Goal: Transaction & Acquisition: Book appointment/travel/reservation

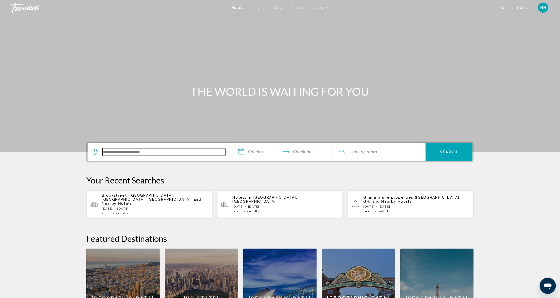
click at [158, 148] on input "Search widget" at bounding box center [164, 152] width 123 height 8
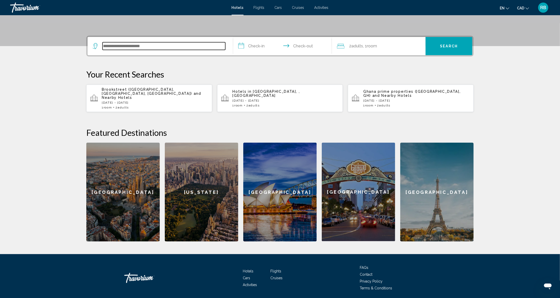
scroll to position [120, 0]
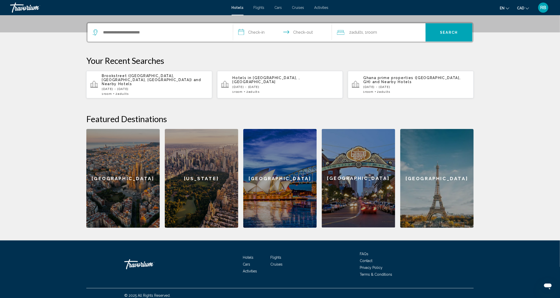
click at [170, 92] on div "1 Room rooms 2 Adult Adults" at bounding box center [155, 94] width 106 height 4
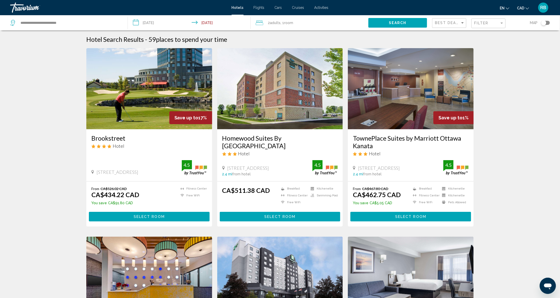
click at [165, 24] on input "**********" at bounding box center [190, 23] width 125 height 17
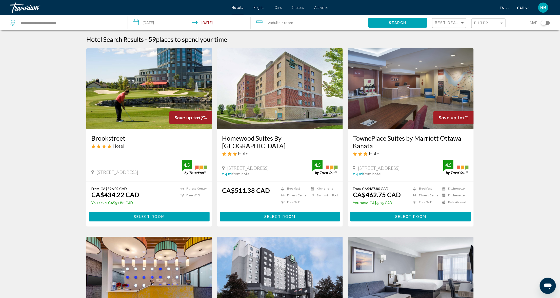
click at [491, 24] on div "Filter" at bounding box center [486, 23] width 25 height 4
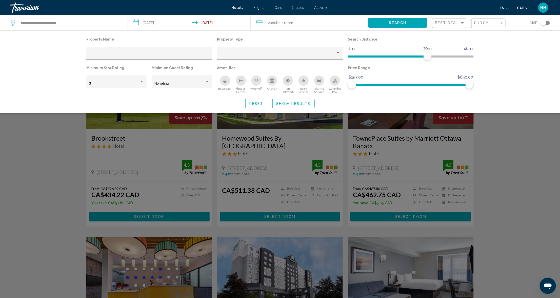
click at [474, 85] on div "Price Range $157.00 $650.00 $157.00 $650.00" at bounding box center [411, 78] width 131 height 29
drag, startPoint x: 472, startPoint y: 84, endPoint x: 404, endPoint y: 84, distance: 67.6
click at [404, 84] on span "Hotel Filters" at bounding box center [404, 85] width 8 height 8
click at [291, 102] on span "Show Results" at bounding box center [294, 104] width 34 height 4
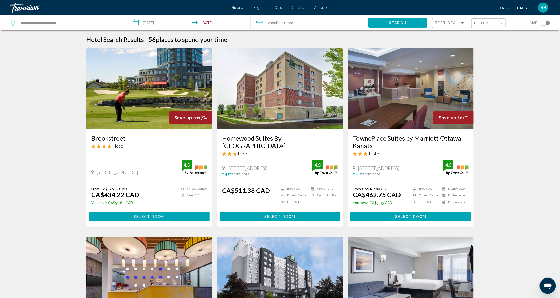
click at [546, 25] on div "Toggle map" at bounding box center [546, 23] width 9 height 4
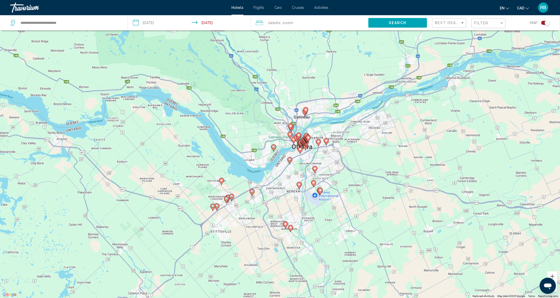
drag, startPoint x: 241, startPoint y: 140, endPoint x: 234, endPoint y: 230, distance: 90.0
click at [234, 230] on div "To activate drag with keyboard, press Alt + Enter. Once in keyboard drag state,…" at bounding box center [280, 149] width 560 height 298
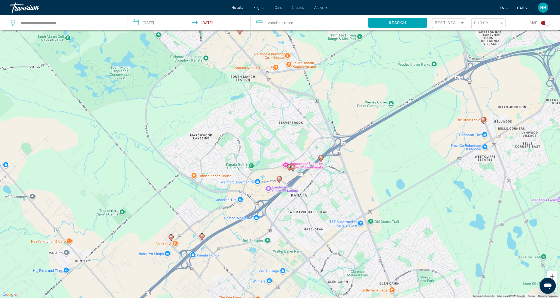
drag, startPoint x: 251, startPoint y: 233, endPoint x: 278, endPoint y: 113, distance: 122.7
click at [278, 113] on div "To activate drag with keyboard, press Alt + Enter. Once in keyboard drag state,…" at bounding box center [280, 149] width 560 height 298
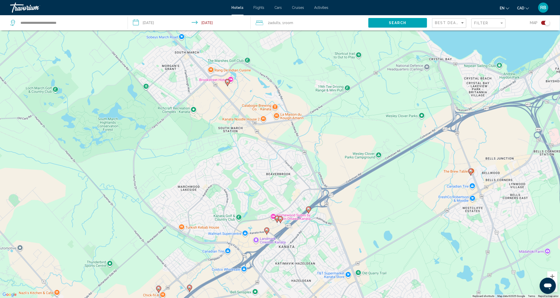
drag, startPoint x: 275, startPoint y: 93, endPoint x: 262, endPoint y: 146, distance: 54.3
click at [262, 146] on div "To activate drag with keyboard, press Alt + Enter. Once in keyboard drag state,…" at bounding box center [280, 149] width 560 height 298
click at [229, 84] on icon "Main content" at bounding box center [227, 82] width 5 height 7
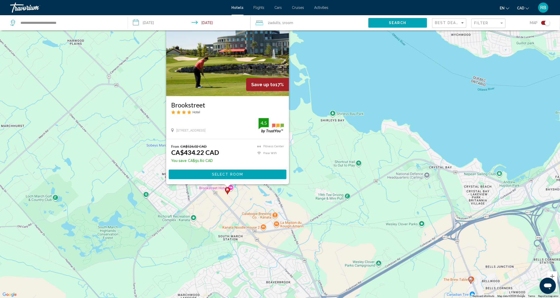
click at [223, 211] on div "To activate drag with keyboard, press Alt + Enter. Once in keyboard drag state,…" at bounding box center [280, 149] width 560 height 298
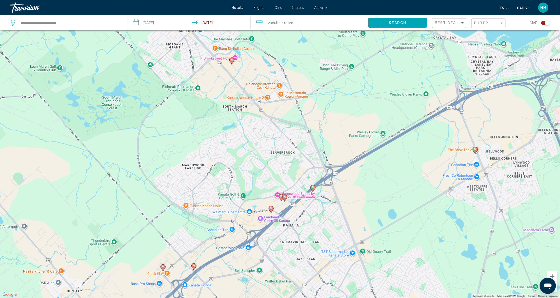
drag, startPoint x: 217, startPoint y: 255, endPoint x: 220, endPoint y: 132, distance: 122.2
click at [221, 132] on div "To activate drag with keyboard, press Alt + Enter. Once in keyboard drag state,…" at bounding box center [280, 149] width 560 height 298
click at [313, 188] on image "Main content" at bounding box center [313, 187] width 3 height 3
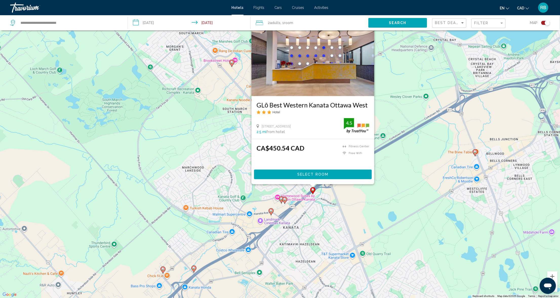
click at [285, 199] on image "Main content" at bounding box center [284, 199] width 3 height 3
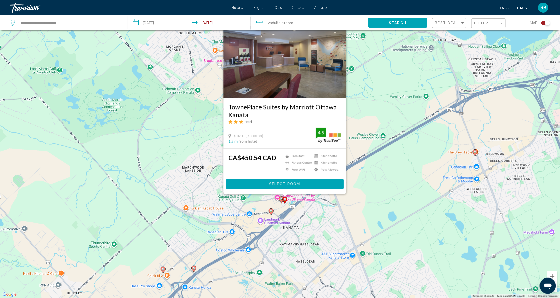
click at [281, 200] on image "Main content" at bounding box center [281, 198] width 3 height 3
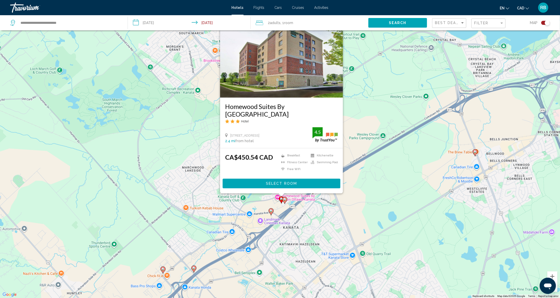
click at [273, 212] on image "Main content" at bounding box center [271, 210] width 3 height 3
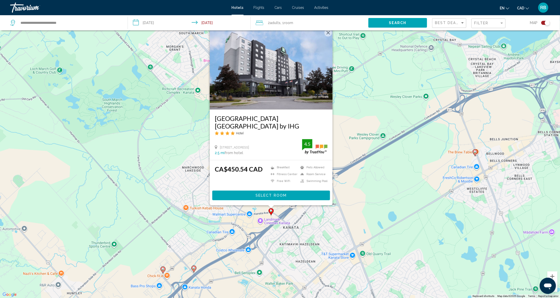
click at [193, 270] on icon "Main content" at bounding box center [194, 269] width 5 height 7
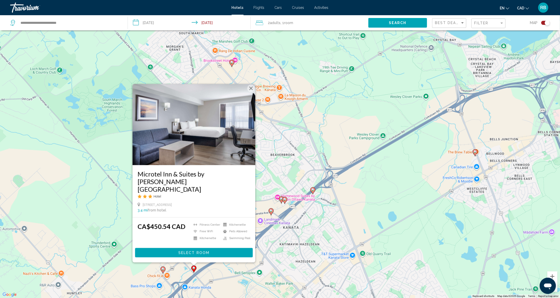
click at [375, 176] on div "To activate drag with keyboard, press Alt + Enter. Once in keyboard drag state,…" at bounding box center [280, 149] width 560 height 298
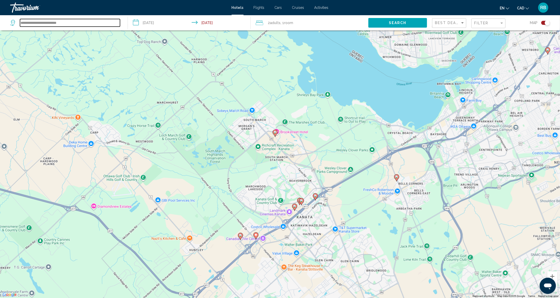
click at [89, 21] on input "**********" at bounding box center [70, 23] width 100 height 8
click at [88, 21] on input "**********" at bounding box center [70, 23] width 100 height 8
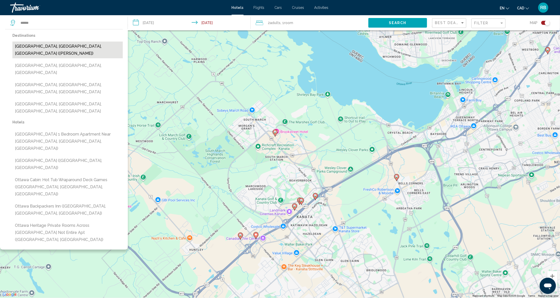
click at [71, 50] on button "[GEOGRAPHIC_DATA], [GEOGRAPHIC_DATA], [GEOGRAPHIC_DATA] ([PERSON_NAME])" at bounding box center [67, 50] width 110 height 17
type input "**********"
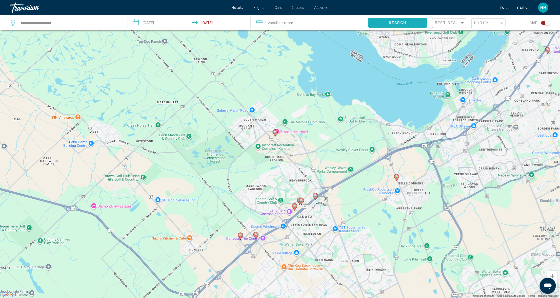
click at [398, 24] on span "Search" at bounding box center [398, 23] width 18 height 4
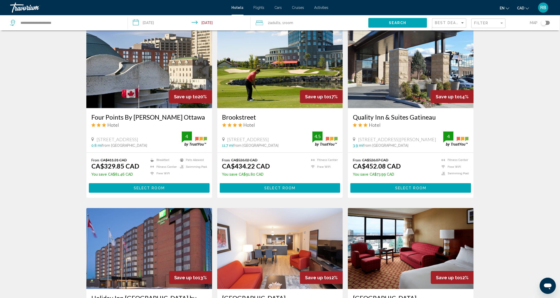
scroll to position [209, 0]
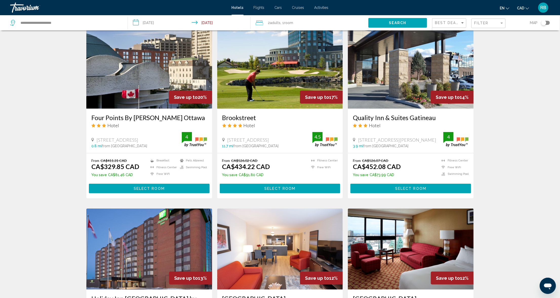
click at [158, 23] on input "**********" at bounding box center [190, 23] width 125 height 17
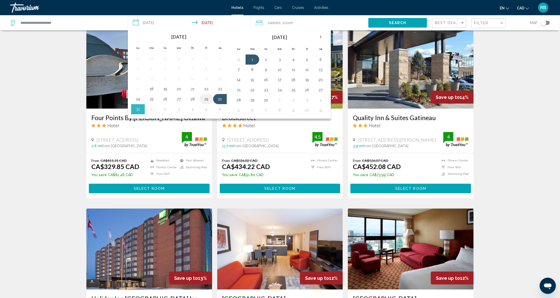
click at [206, 96] on button "29" at bounding box center [206, 99] width 8 height 7
click at [150, 107] on button "1" at bounding box center [152, 109] width 8 height 7
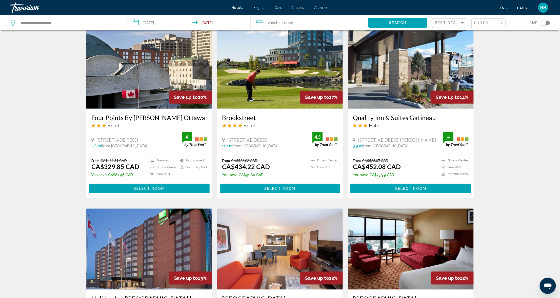
click at [398, 22] on span "Search" at bounding box center [398, 23] width 18 height 4
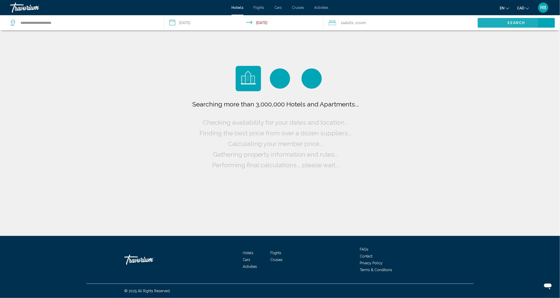
scroll to position [0, 0]
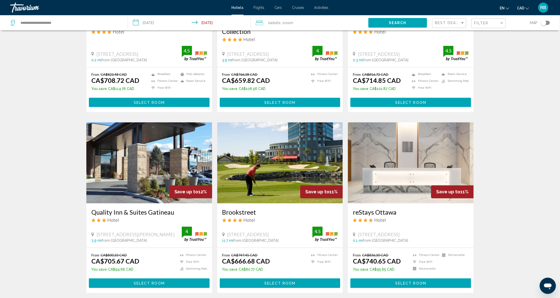
scroll to position [493, 0]
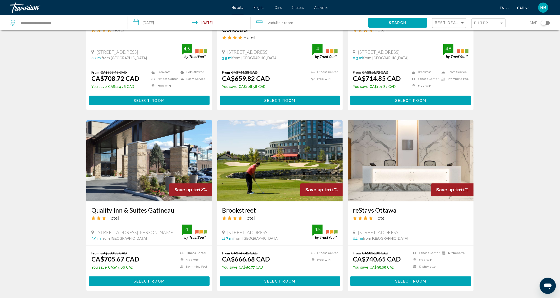
click at [148, 24] on input "**********" at bounding box center [190, 23] width 125 height 17
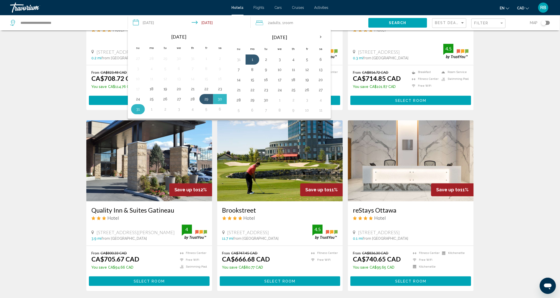
click at [139, 109] on button "31" at bounding box center [138, 109] width 8 height 7
click at [150, 109] on button "1" at bounding box center [152, 109] width 8 height 7
type input "**********"
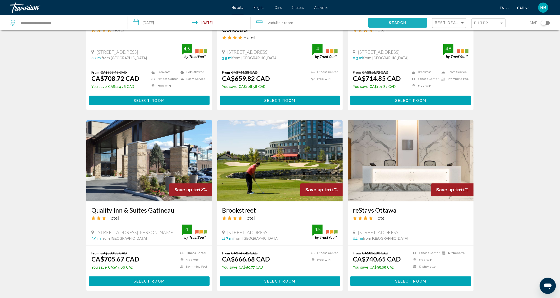
click at [393, 23] on span "Search" at bounding box center [398, 23] width 18 height 4
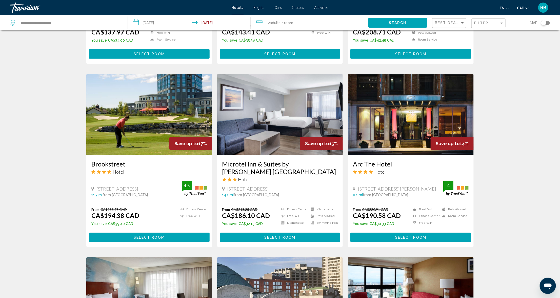
scroll to position [182, 0]
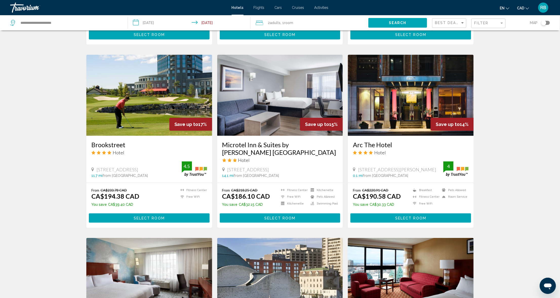
click at [135, 143] on h3 "Brookstreet" at bounding box center [149, 145] width 116 height 8
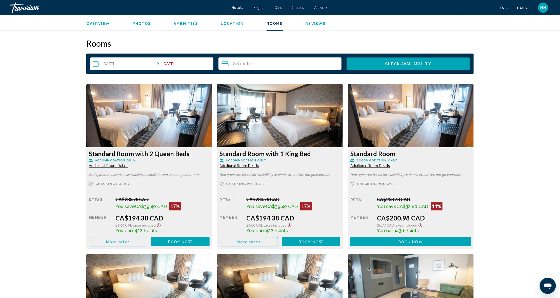
scroll to position [618, 0]
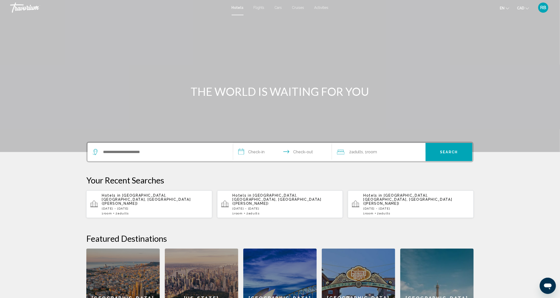
click at [146, 196] on span "[GEOGRAPHIC_DATA], [GEOGRAPHIC_DATA], [GEOGRAPHIC_DATA] ([PERSON_NAME])" at bounding box center [146, 199] width 89 height 12
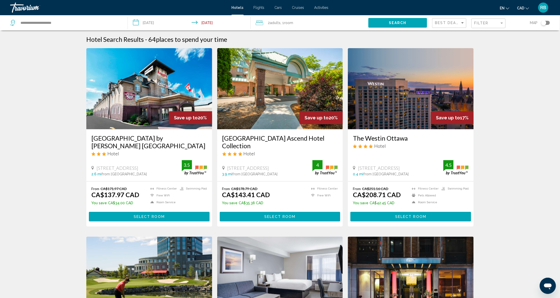
click at [235, 26] on input "**********" at bounding box center [190, 23] width 125 height 17
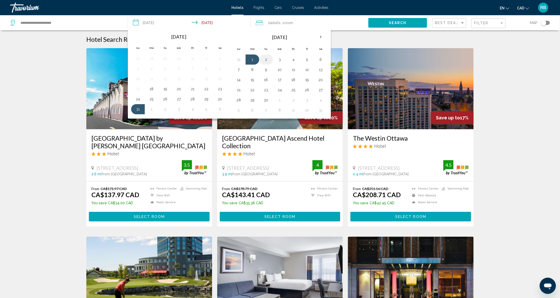
click at [265, 58] on button "2" at bounding box center [266, 59] width 8 height 7
click at [237, 60] on button "31" at bounding box center [239, 59] width 8 height 7
type input "**********"
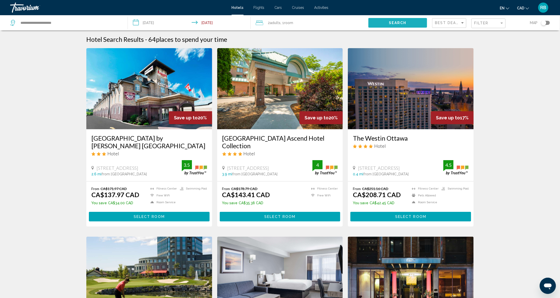
click at [393, 25] on button "Search" at bounding box center [398, 22] width 59 height 9
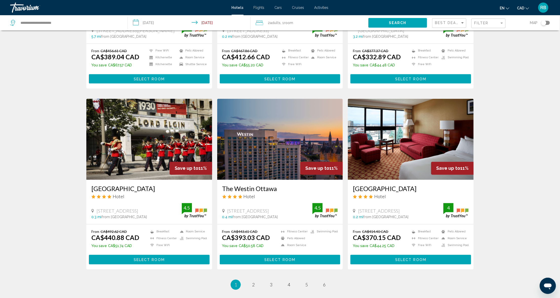
scroll to position [570, 0]
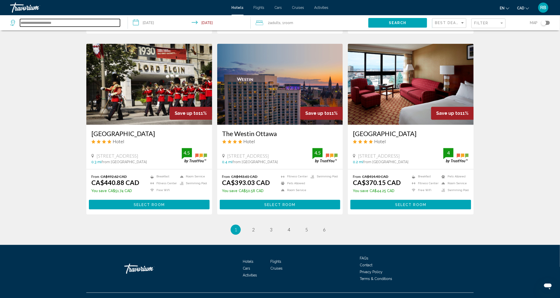
click at [66, 20] on input "**********" at bounding box center [70, 23] width 100 height 8
type input "**********"
click at [253, 227] on span "2" at bounding box center [253, 230] width 3 height 6
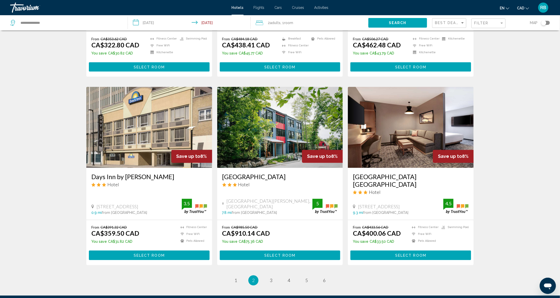
scroll to position [523, 0]
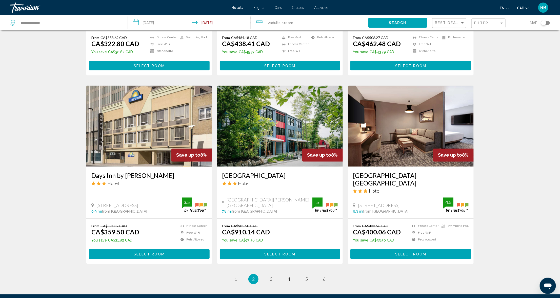
click at [543, 24] on div "Toggle map" at bounding box center [544, 22] width 5 height 5
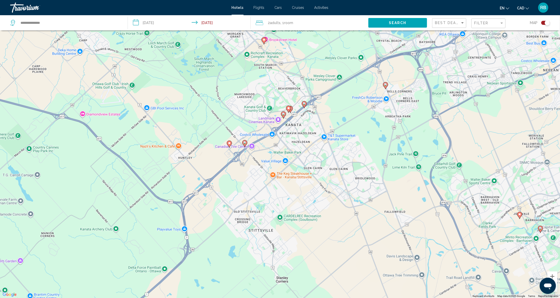
click at [264, 41] on image "Main content" at bounding box center [264, 39] width 3 height 3
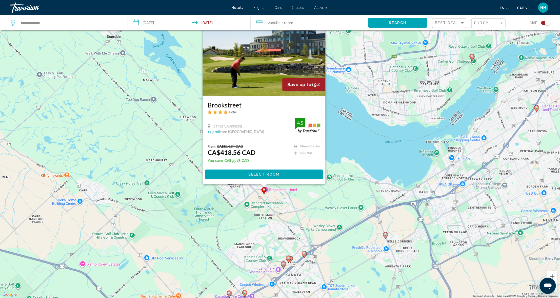
click at [280, 174] on button "Select Room" at bounding box center [264, 174] width 118 height 9
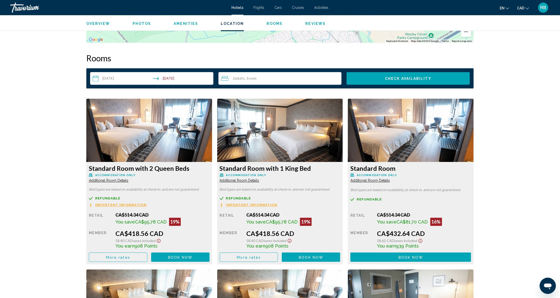
scroll to position [602, 0]
